Goal: Communication & Community: Answer question/provide support

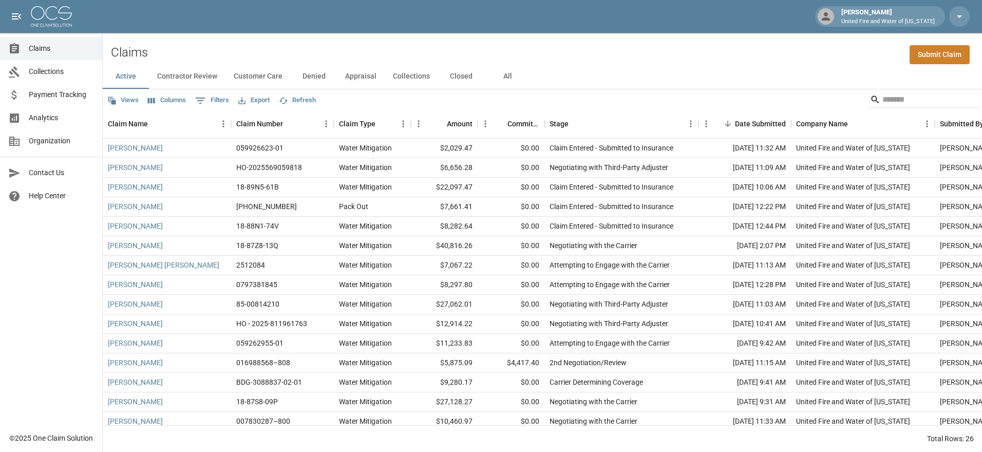
scroll to position [229, 0]
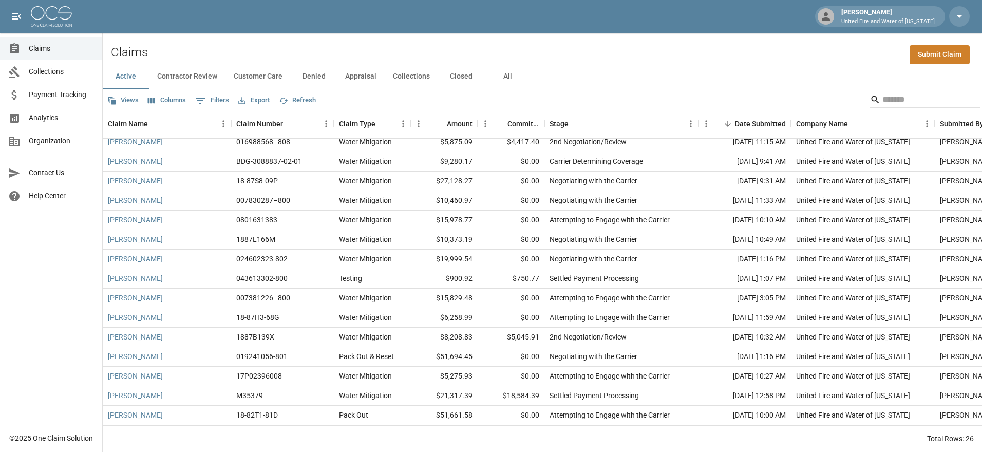
click at [170, 80] on button "Contractor Review" at bounding box center [187, 76] width 77 height 25
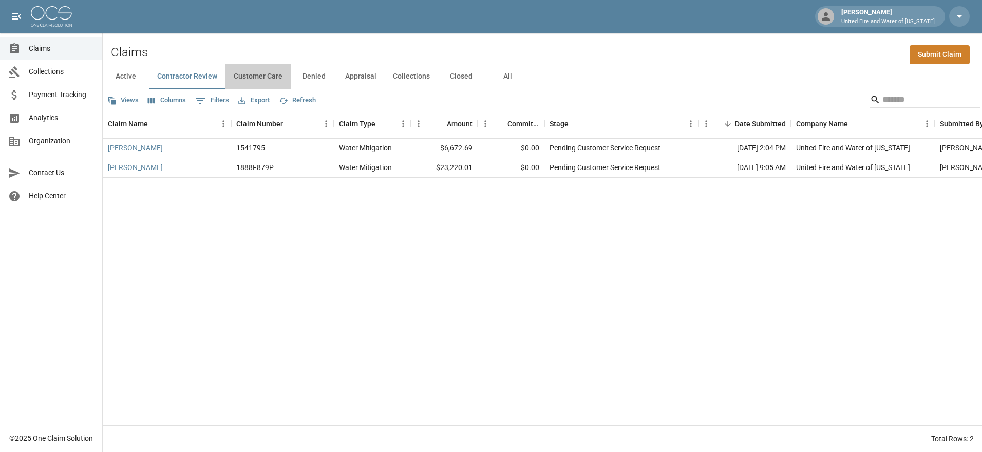
click at [269, 79] on button "Customer Care" at bounding box center [258, 76] width 65 height 25
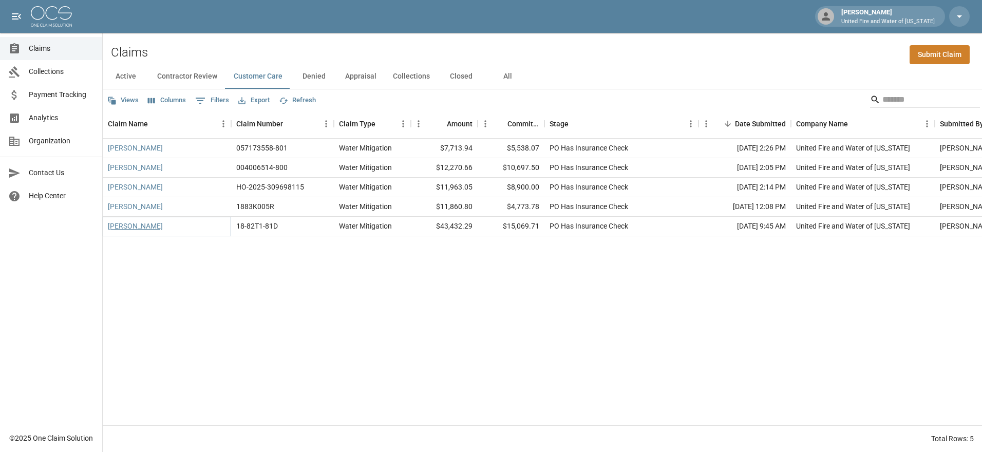
click at [118, 226] on link "[PERSON_NAME]" at bounding box center [135, 226] width 55 height 10
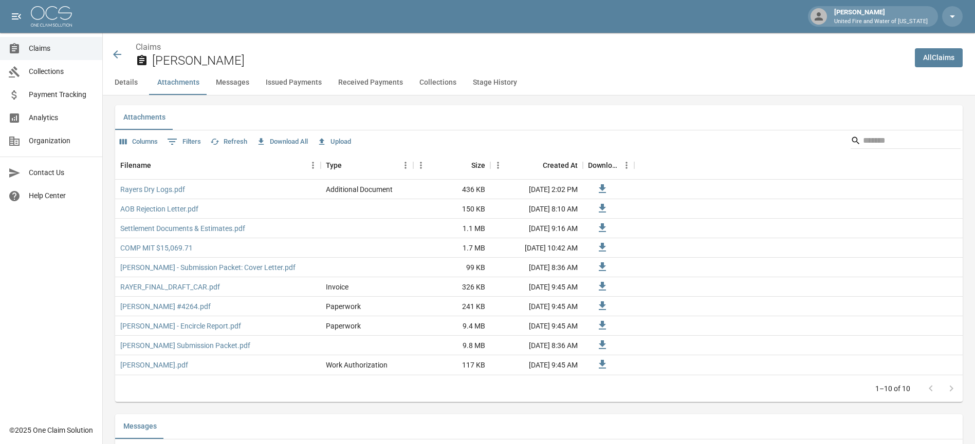
scroll to position [812, 0]
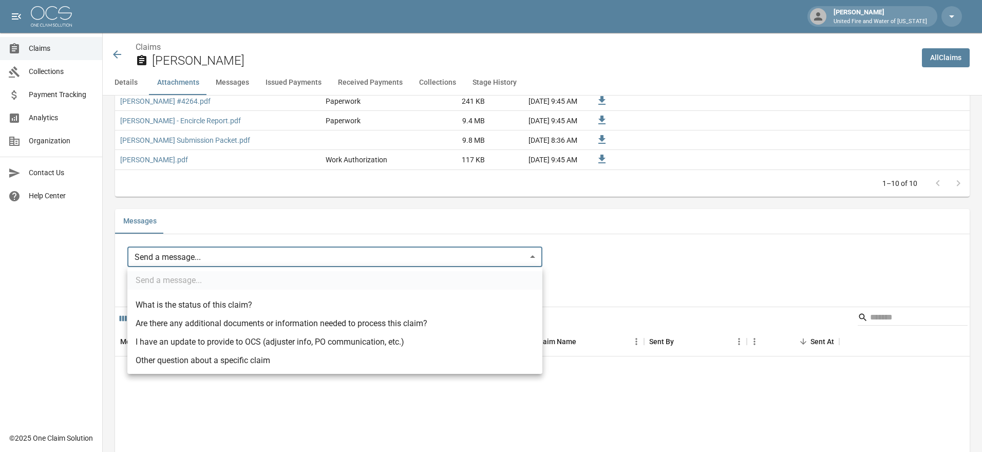
click at [199, 266] on body "[PERSON_NAME] United Fire and Water of [US_STATE] Claims Collections Payment Tr…" at bounding box center [491, 295] width 982 height 2215
click at [220, 360] on li "Other question about a specific claim" at bounding box center [334, 360] width 415 height 18
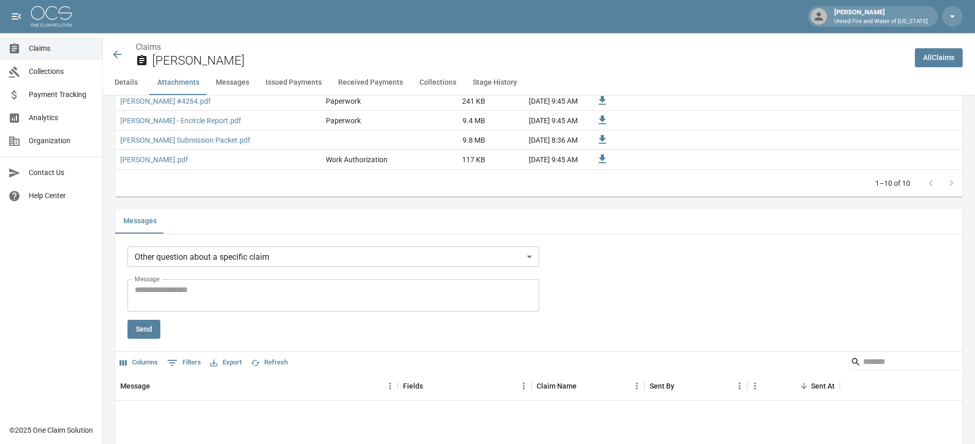
click at [220, 325] on li "Other question about a specific claim" at bounding box center [334, 319] width 311 height 10
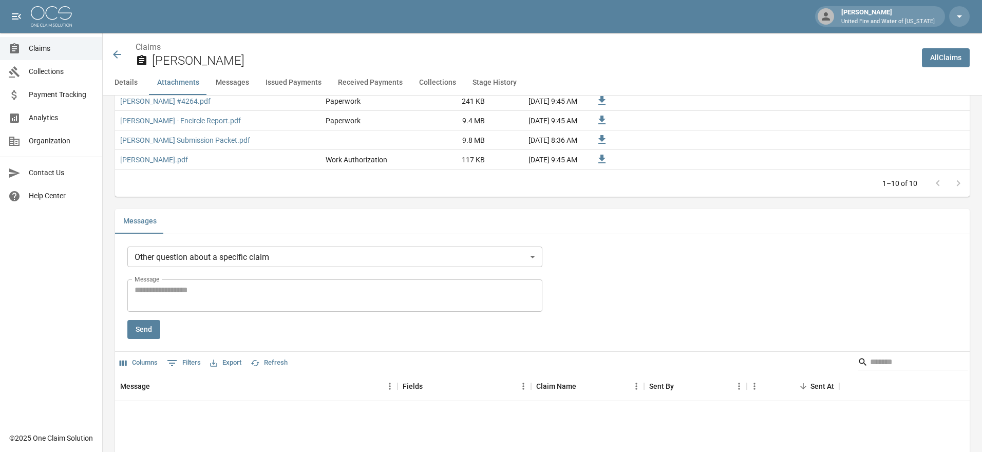
click at [205, 264] on body "[PERSON_NAME] United Fire and Water of [US_STATE] Claims Collections Payment Tr…" at bounding box center [491, 318] width 982 height 2260
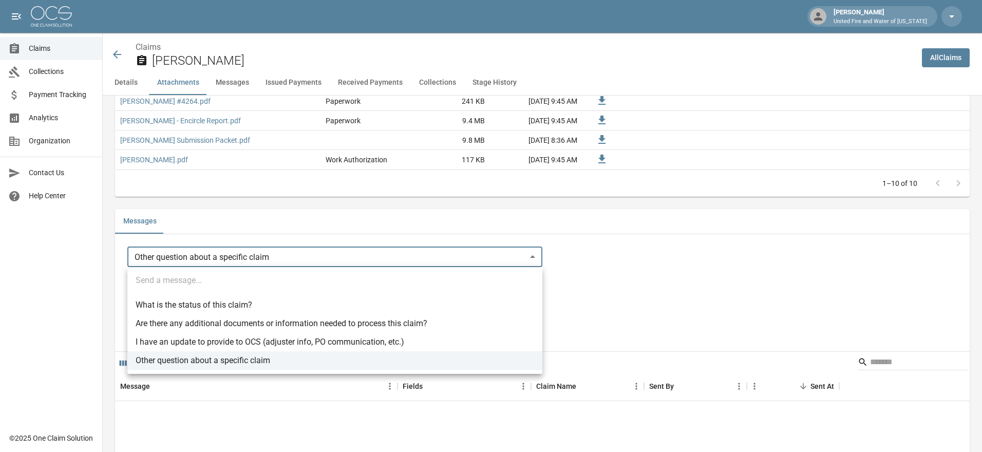
click at [187, 339] on li "I have an update to provide to OCS (adjuster info, PO communication, etc.)" at bounding box center [334, 342] width 415 height 18
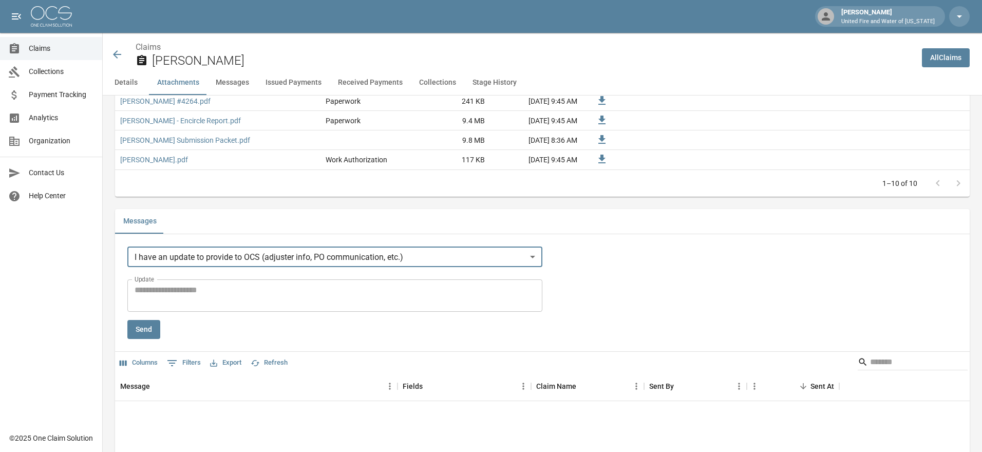
type input "**********"
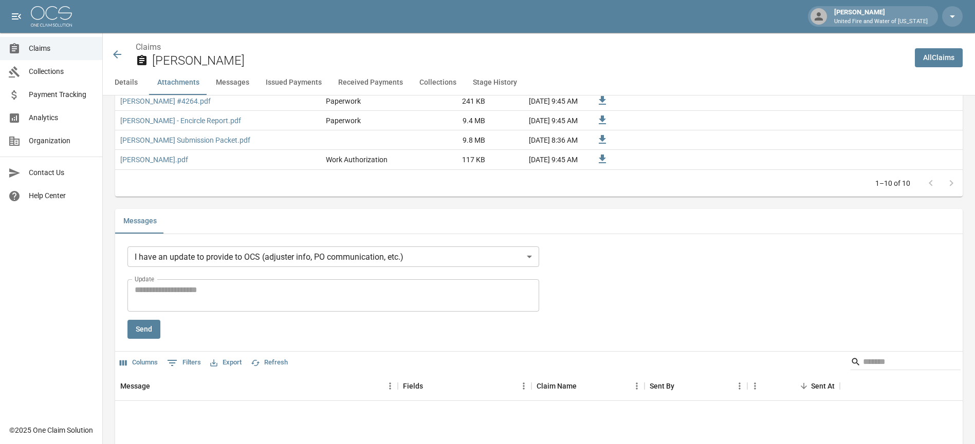
click at [185, 281] on div "* Update" at bounding box center [333, 295] width 412 height 32
click at [213, 298] on textarea "Update" at bounding box center [333, 296] width 397 height 24
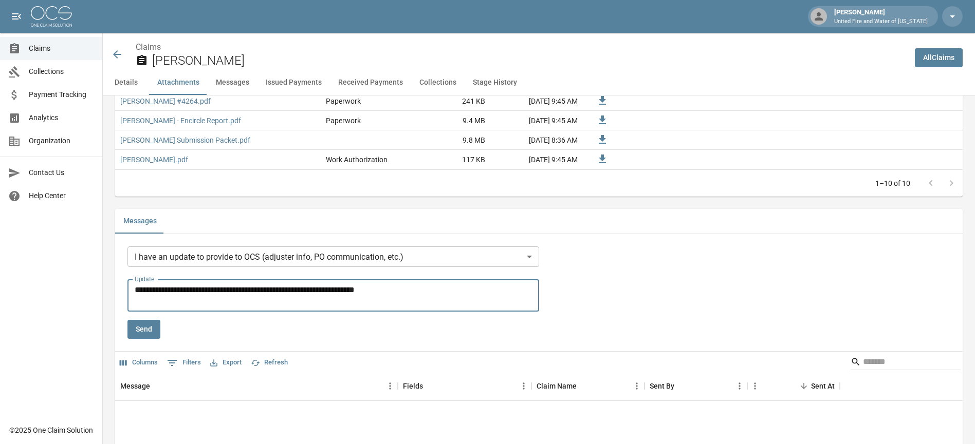
type textarea "**********"
click at [143, 330] on button "Send" at bounding box center [143, 329] width 33 height 19
